Goal: Task Accomplishment & Management: Use online tool/utility

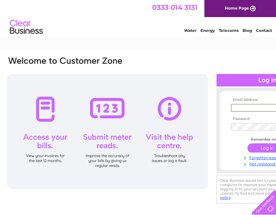
type input "jgdelima2012@gmail.com"
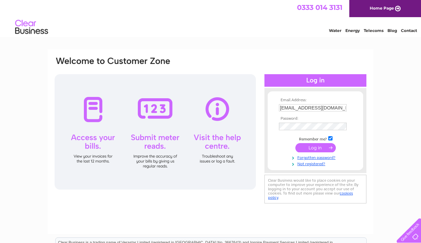
click at [276, 152] on input "submit" at bounding box center [316, 147] width 40 height 9
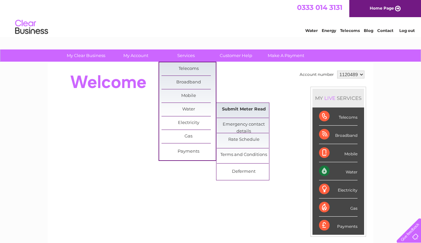
click at [231, 110] on link "Submit Meter Read" at bounding box center [244, 109] width 54 height 13
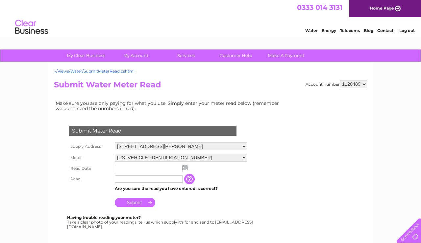
click at [185, 169] on img at bounding box center [185, 167] width 5 height 5
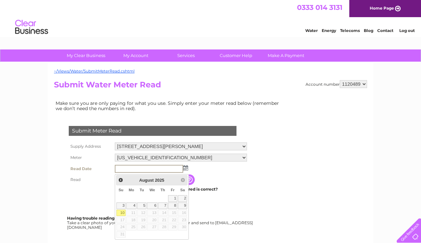
click at [122, 212] on link "10" at bounding box center [121, 212] width 9 height 7
type input "2025/08/10"
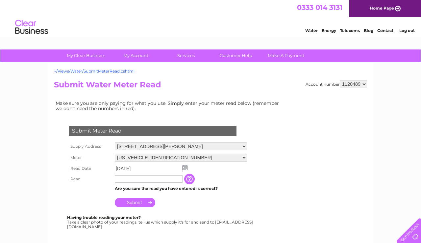
click at [146, 182] on input "text" at bounding box center [149, 178] width 68 height 7
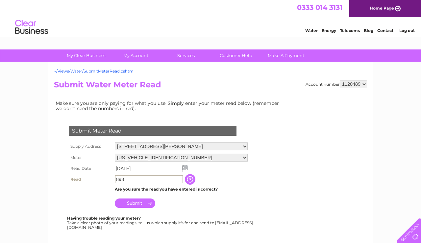
type input "898"
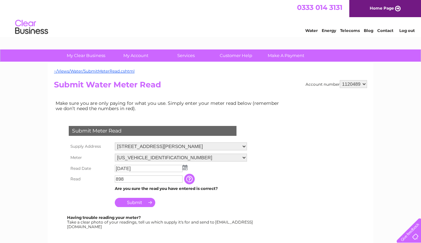
click at [139, 207] on input "Submit" at bounding box center [135, 201] width 40 height 9
